Goal: Task Accomplishment & Management: Use online tool/utility

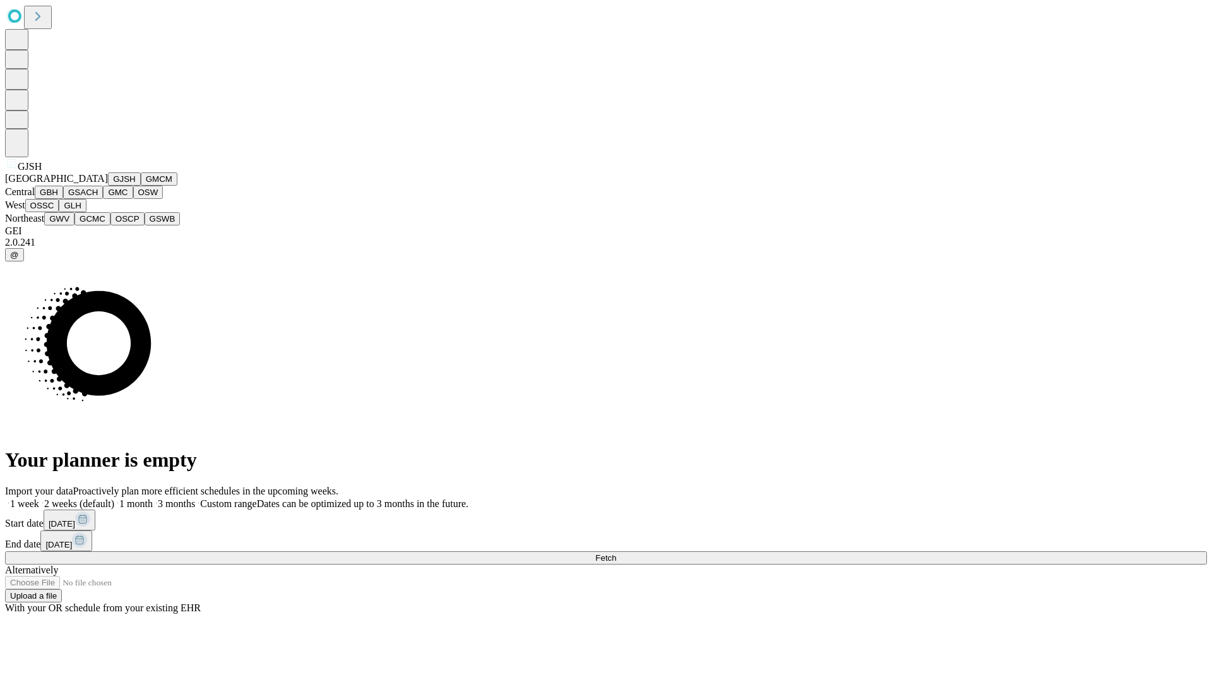
click at [108, 186] on button "GJSH" at bounding box center [124, 178] width 33 height 13
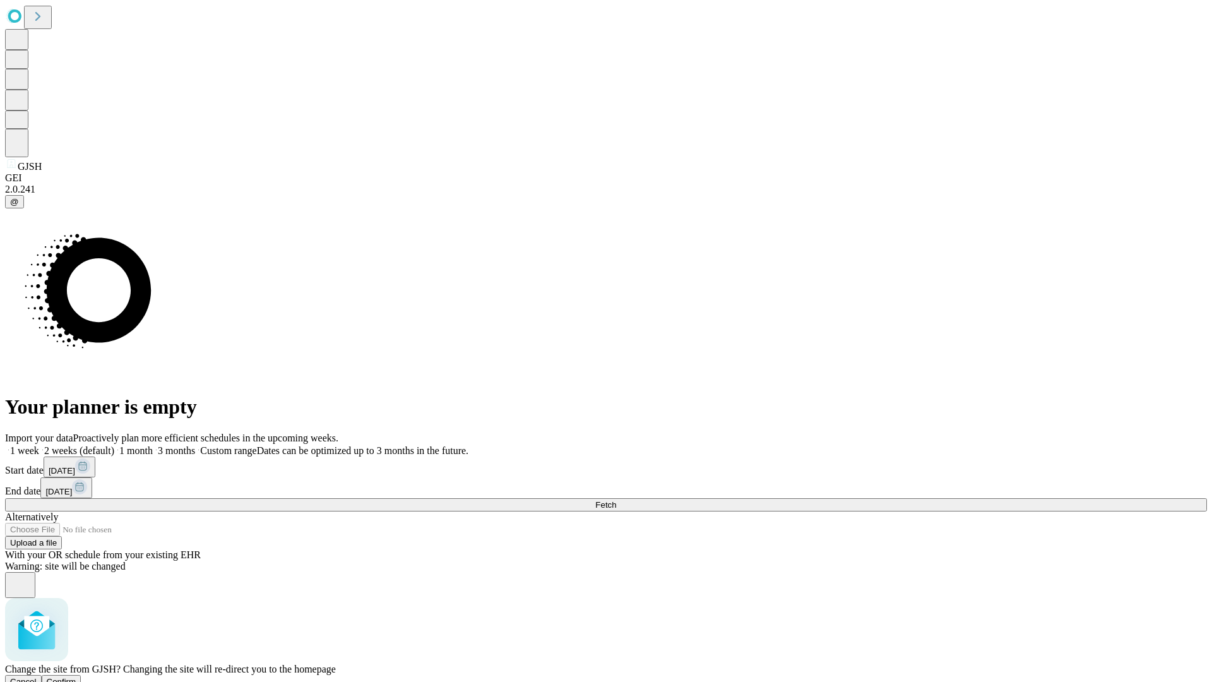
click at [76, 677] on span "Confirm" at bounding box center [62, 681] width 30 height 9
click at [114, 445] on label "2 weeks (default)" at bounding box center [76, 450] width 75 height 11
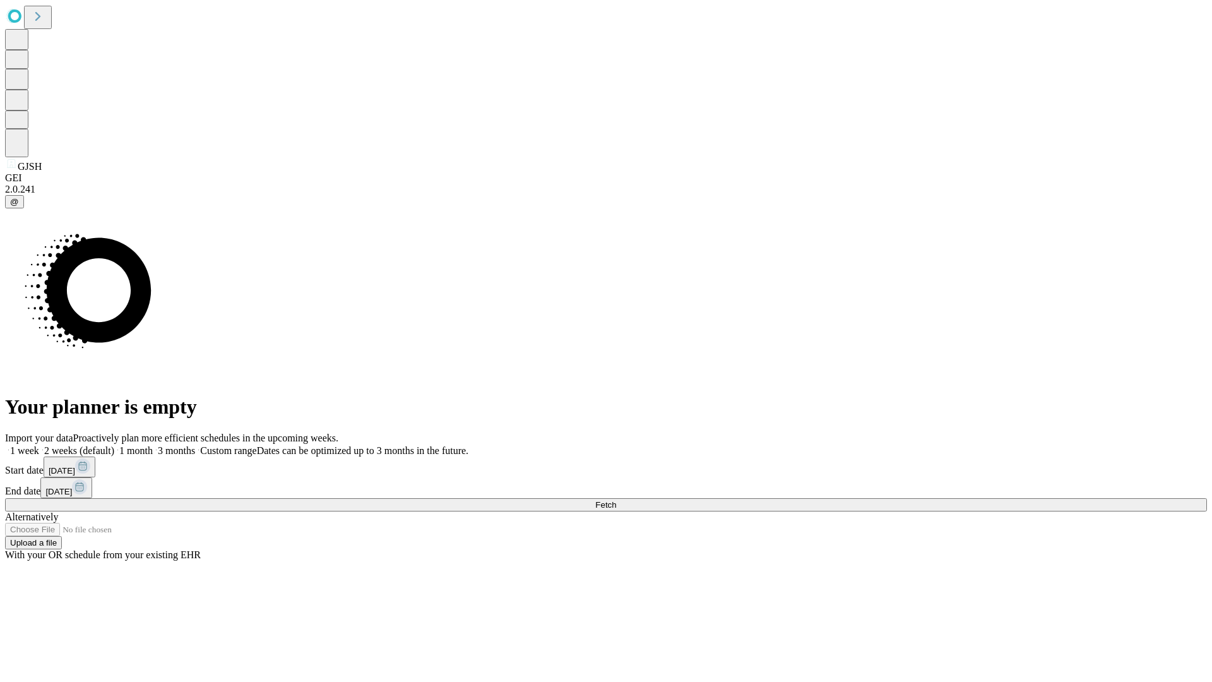
click at [616, 500] on span "Fetch" at bounding box center [605, 504] width 21 height 9
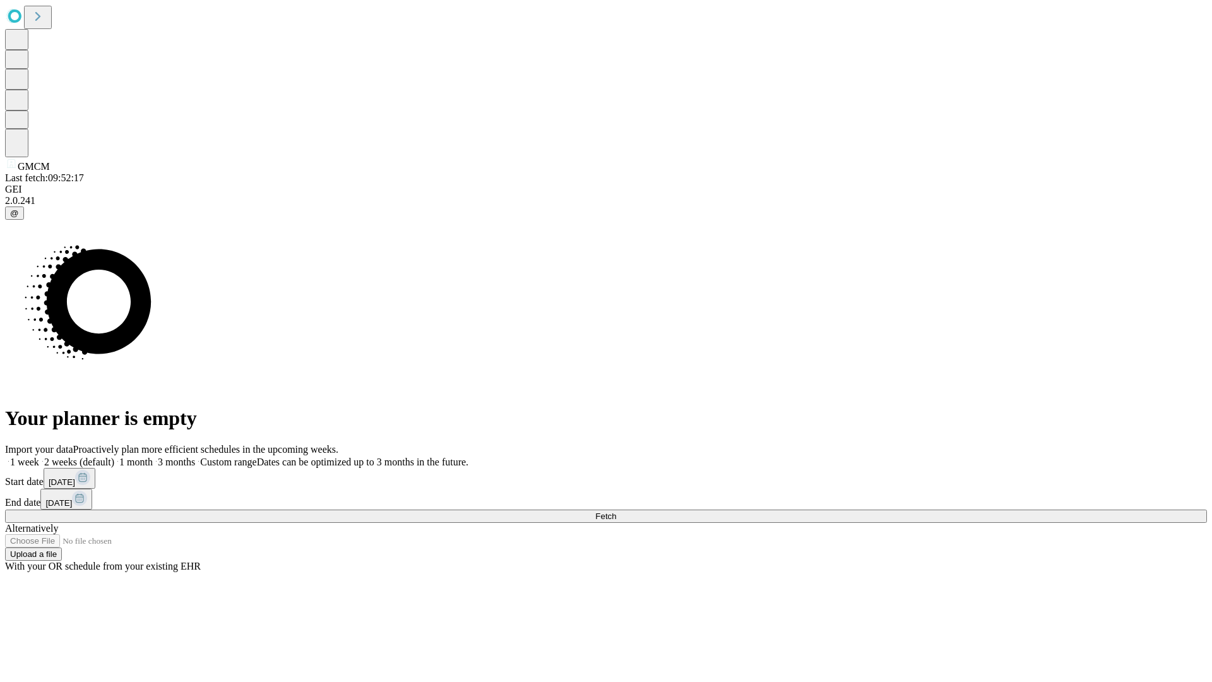
click at [114, 456] on label "2 weeks (default)" at bounding box center [76, 461] width 75 height 11
click at [616, 511] on span "Fetch" at bounding box center [605, 515] width 21 height 9
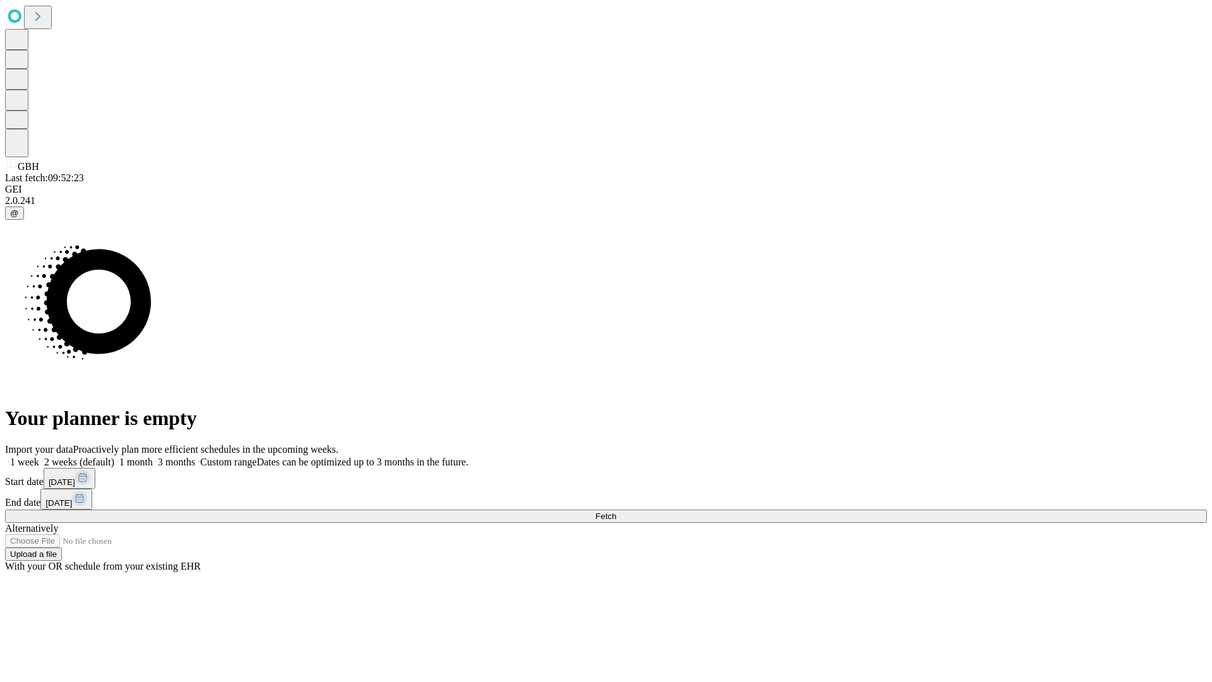
click at [114, 456] on label "2 weeks (default)" at bounding box center [76, 461] width 75 height 11
click at [616, 511] on span "Fetch" at bounding box center [605, 515] width 21 height 9
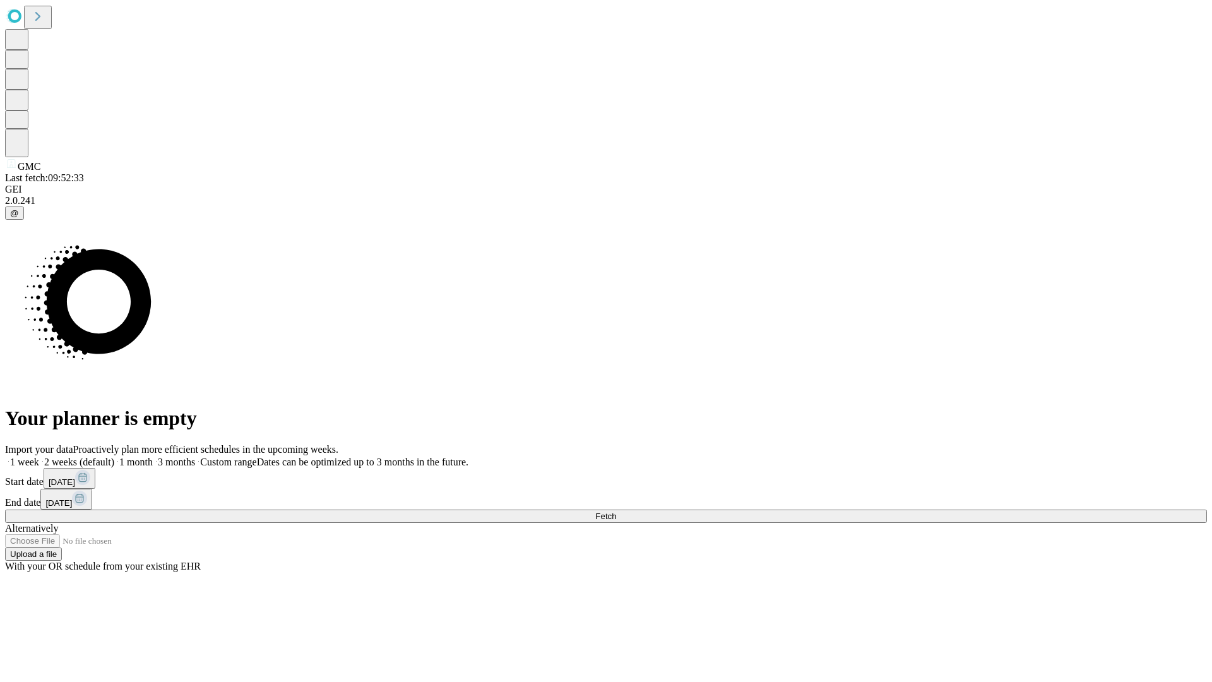
click at [114, 456] on label "2 weeks (default)" at bounding box center [76, 461] width 75 height 11
click at [616, 511] on span "Fetch" at bounding box center [605, 515] width 21 height 9
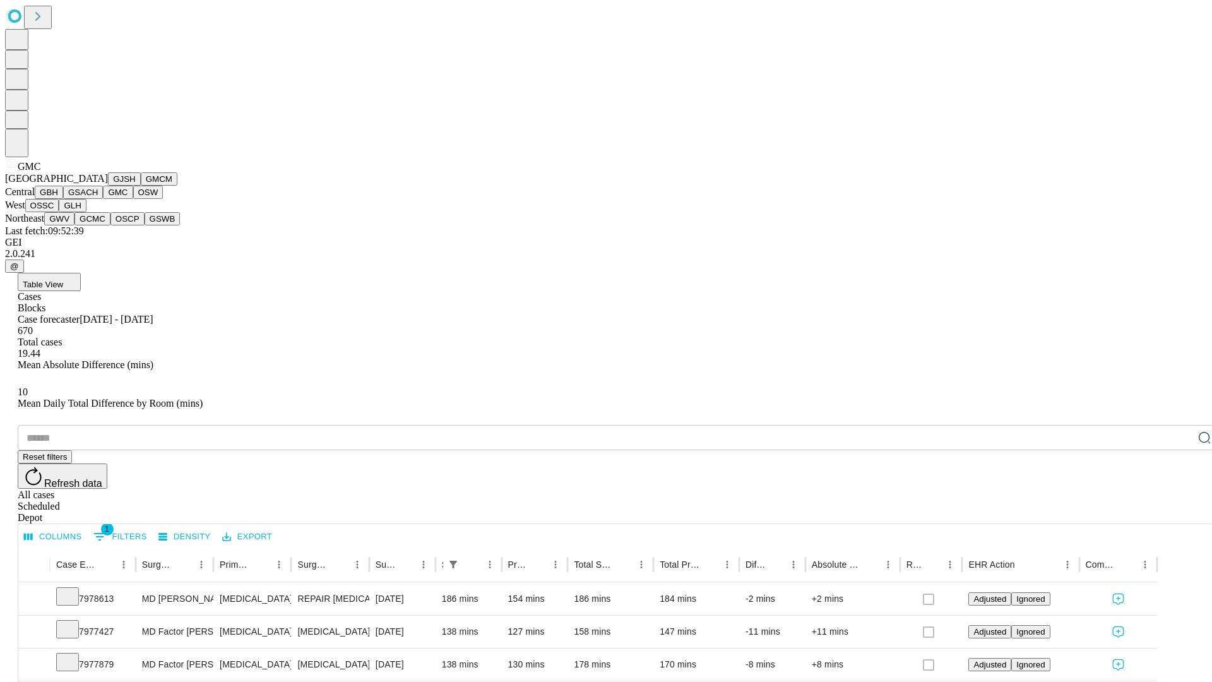
click at [133, 199] on button "OSW" at bounding box center [148, 192] width 30 height 13
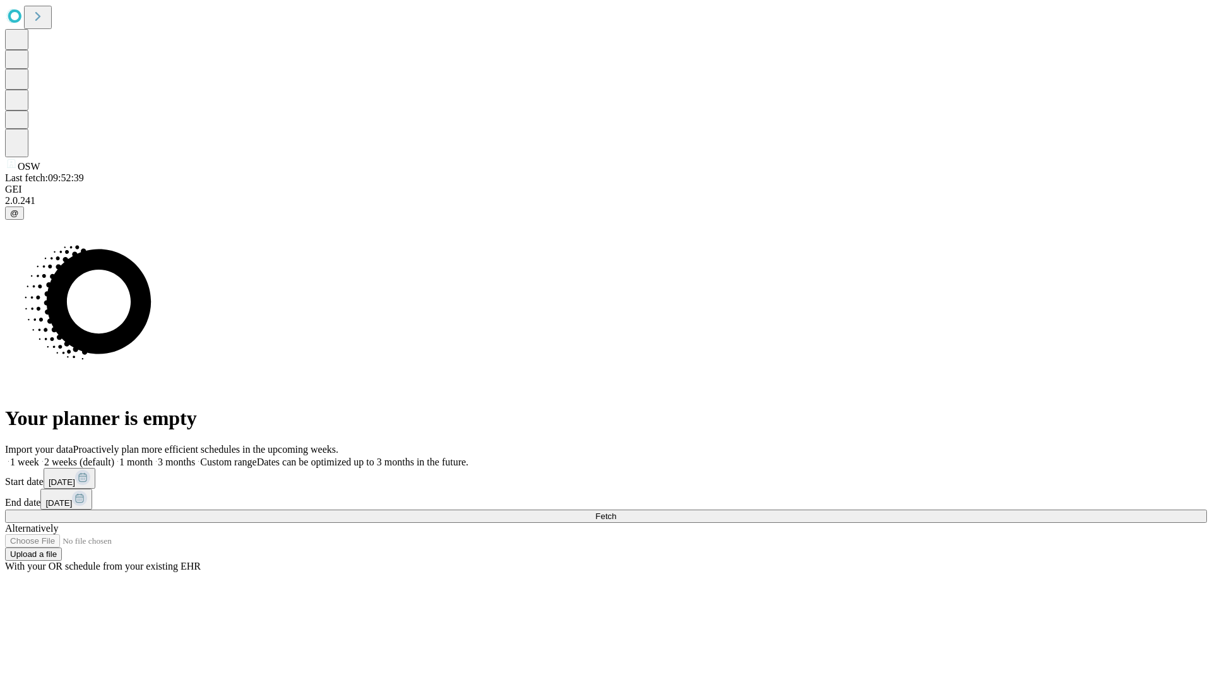
click at [114, 456] on label "2 weeks (default)" at bounding box center [76, 461] width 75 height 11
click at [616, 511] on span "Fetch" at bounding box center [605, 515] width 21 height 9
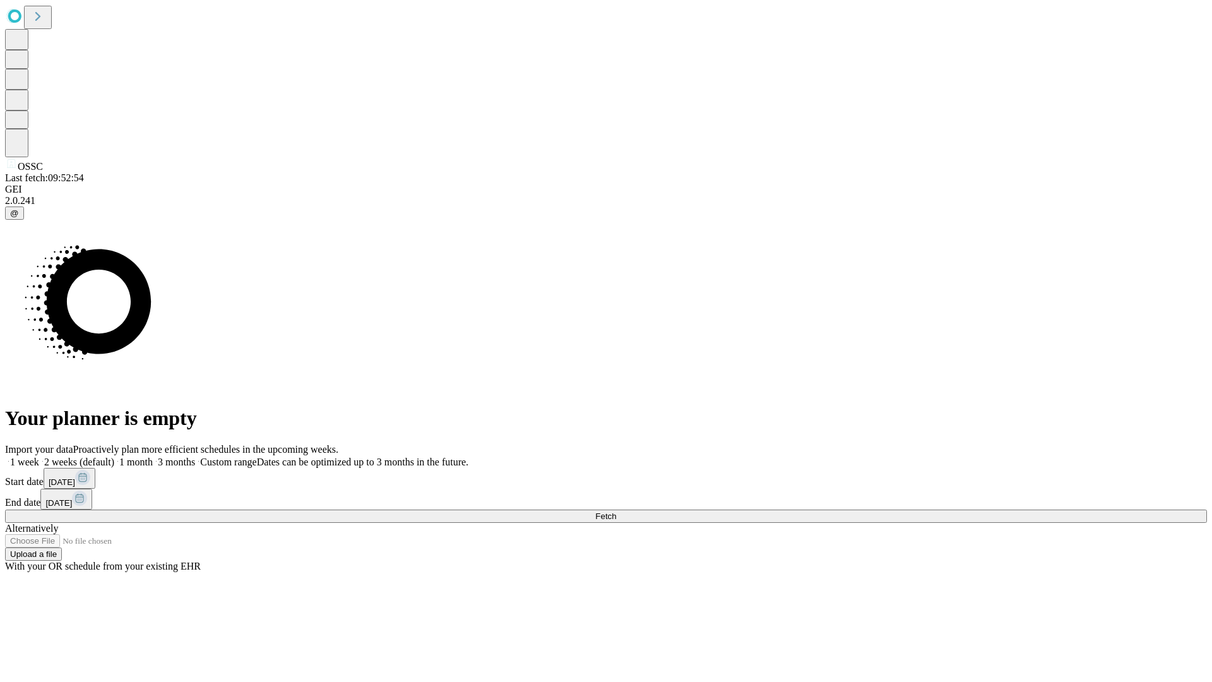
click at [114, 456] on label "2 weeks (default)" at bounding box center [76, 461] width 75 height 11
click at [616, 511] on span "Fetch" at bounding box center [605, 515] width 21 height 9
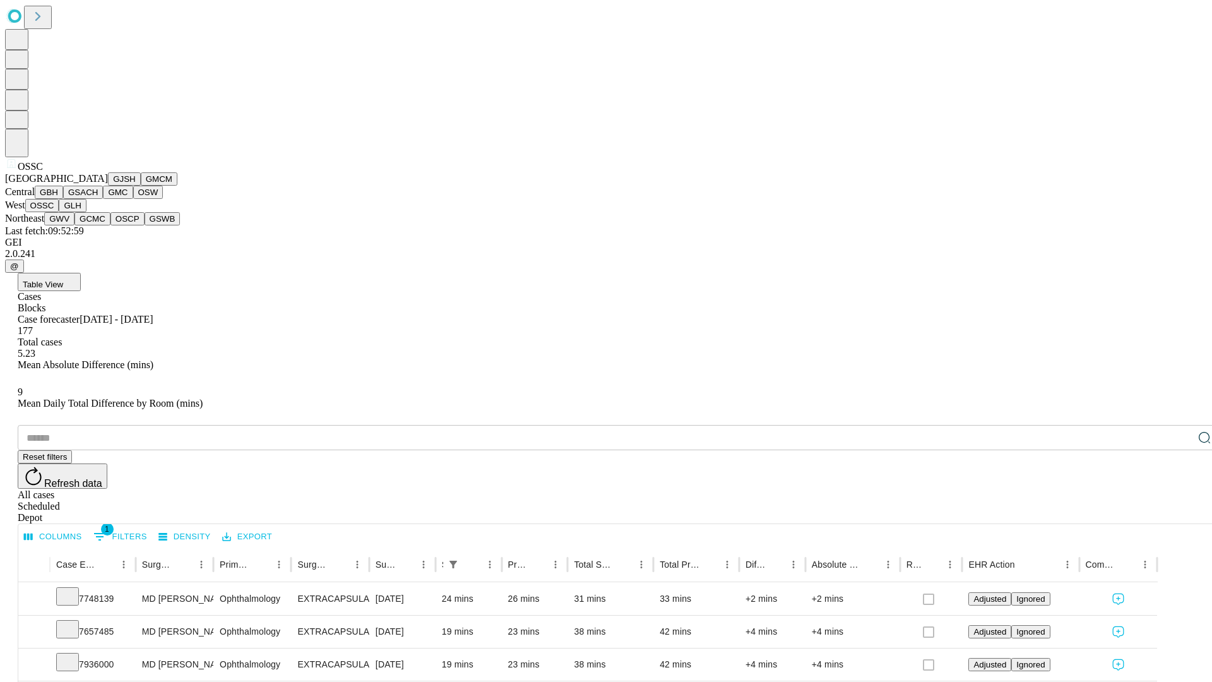
click at [86, 212] on button "GLH" at bounding box center [72, 205] width 27 height 13
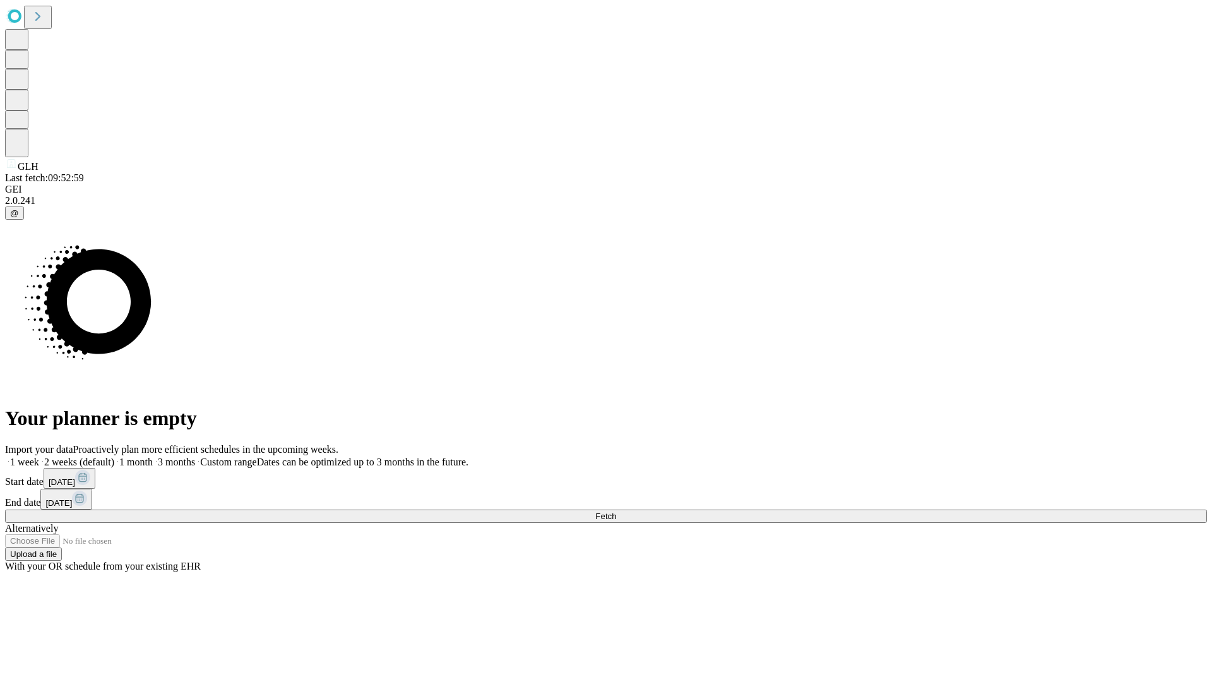
click at [114, 456] on label "2 weeks (default)" at bounding box center [76, 461] width 75 height 11
click at [616, 511] on span "Fetch" at bounding box center [605, 515] width 21 height 9
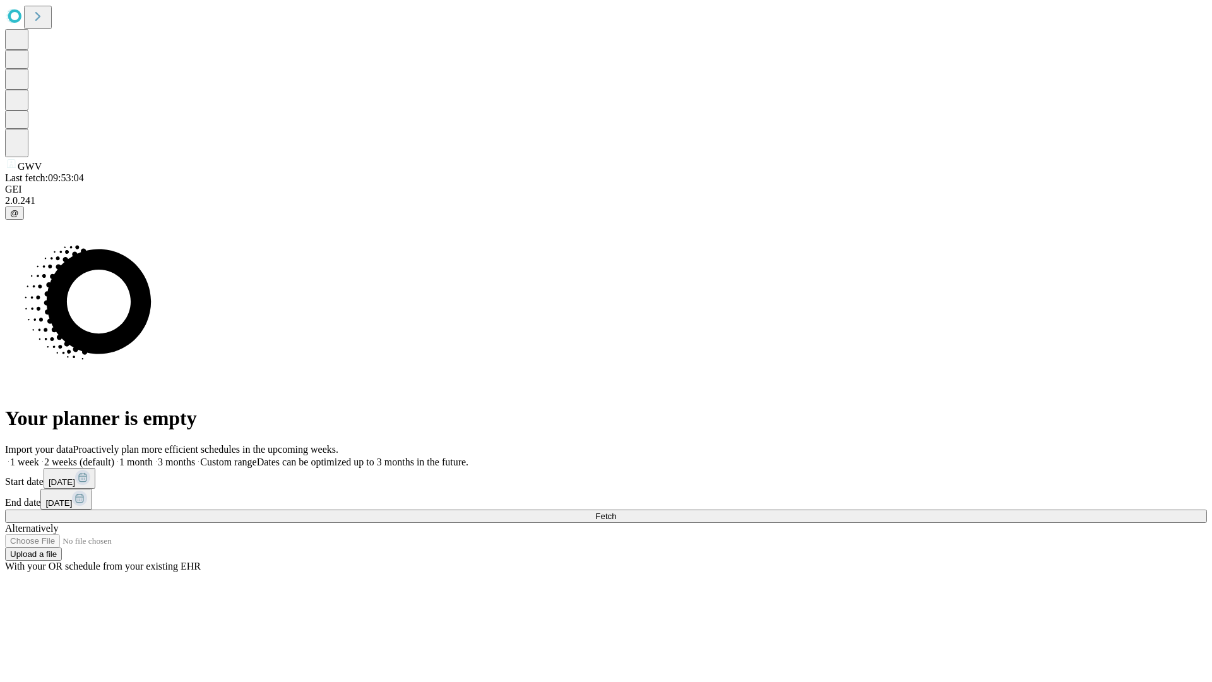
click at [616, 511] on span "Fetch" at bounding box center [605, 515] width 21 height 9
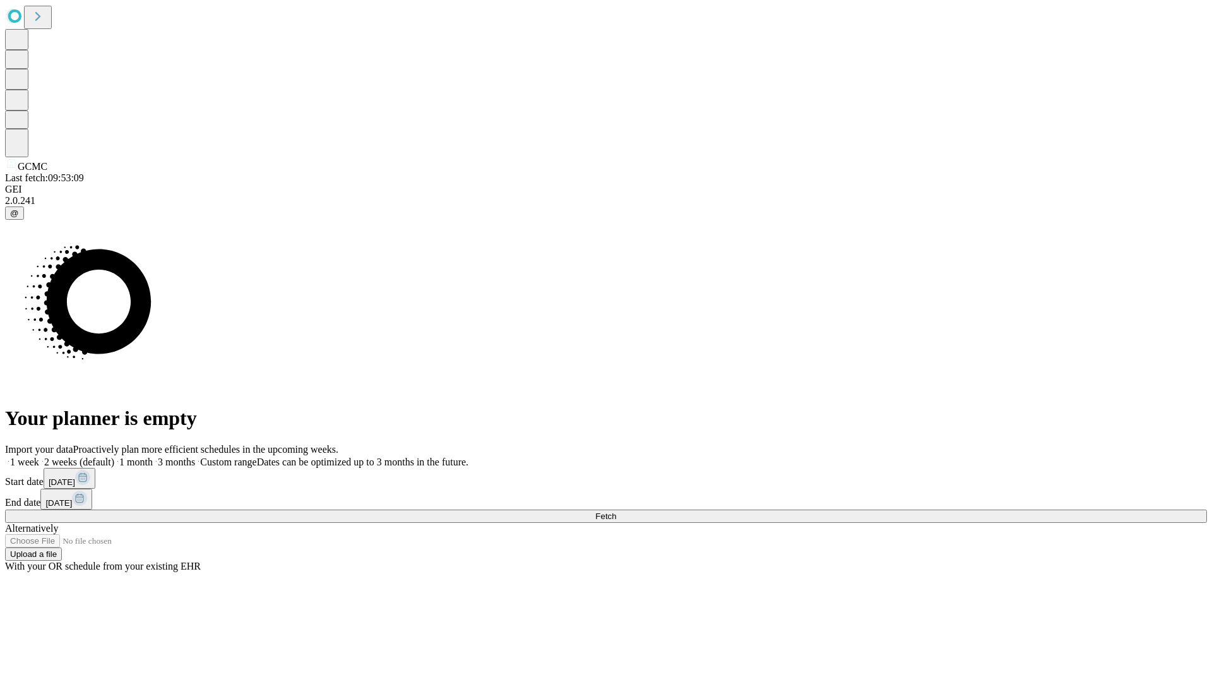
click at [114, 456] on label "2 weeks (default)" at bounding box center [76, 461] width 75 height 11
click at [616, 511] on span "Fetch" at bounding box center [605, 515] width 21 height 9
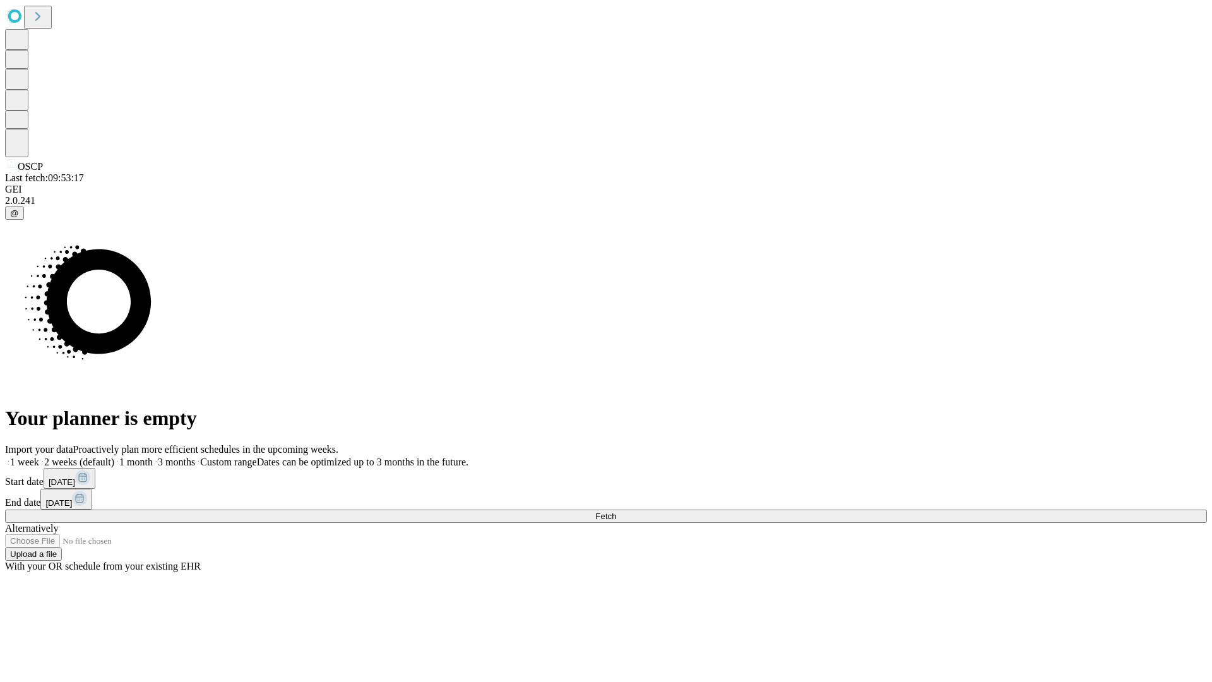
click at [616, 511] on span "Fetch" at bounding box center [605, 515] width 21 height 9
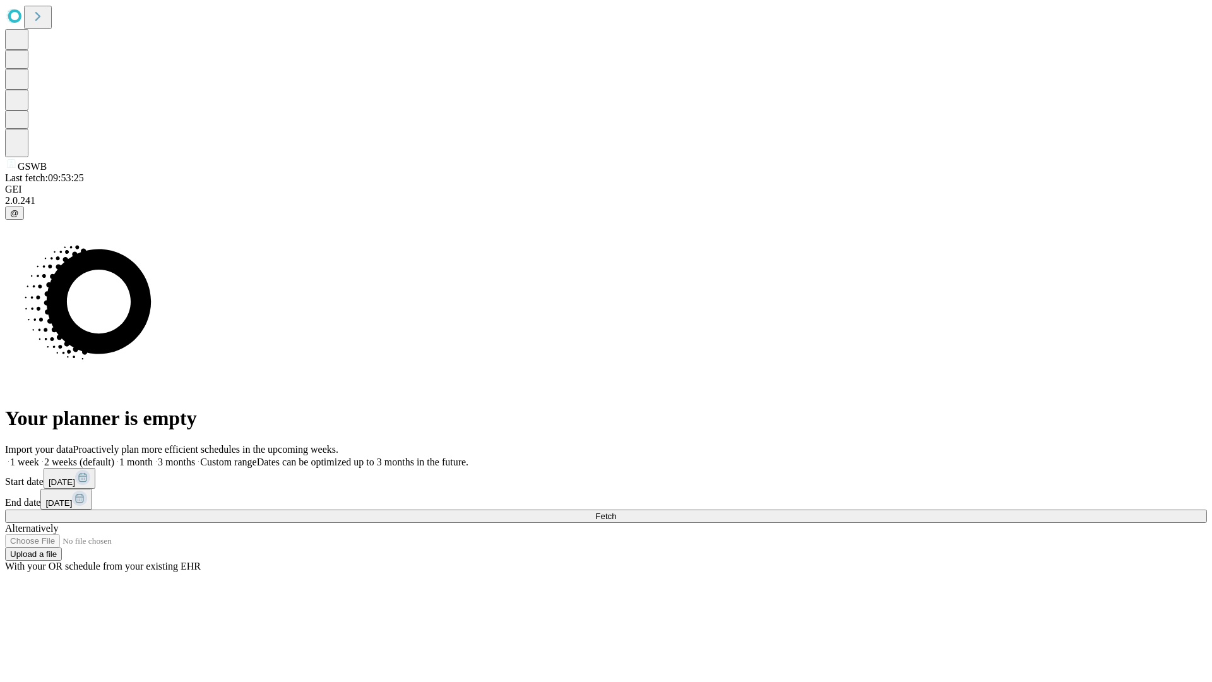
click at [114, 456] on label "2 weeks (default)" at bounding box center [76, 461] width 75 height 11
click at [616, 511] on span "Fetch" at bounding box center [605, 515] width 21 height 9
